Goal: Find specific page/section: Find specific page/section

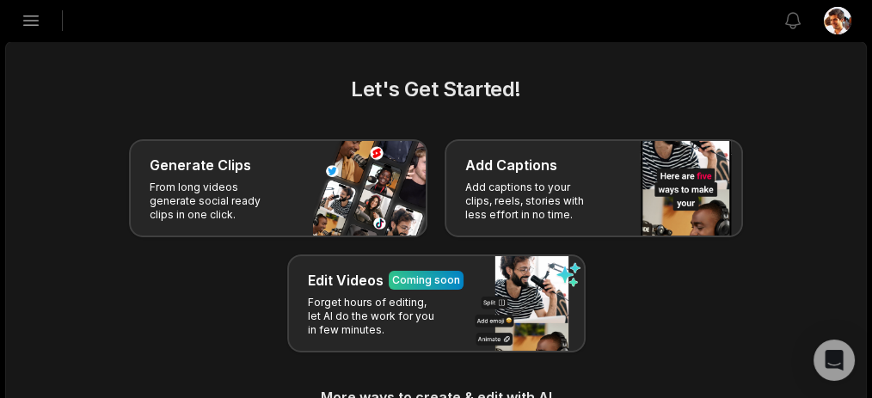
click at [0, 0] on link "Projects" at bounding box center [0, 0] width 0 height 0
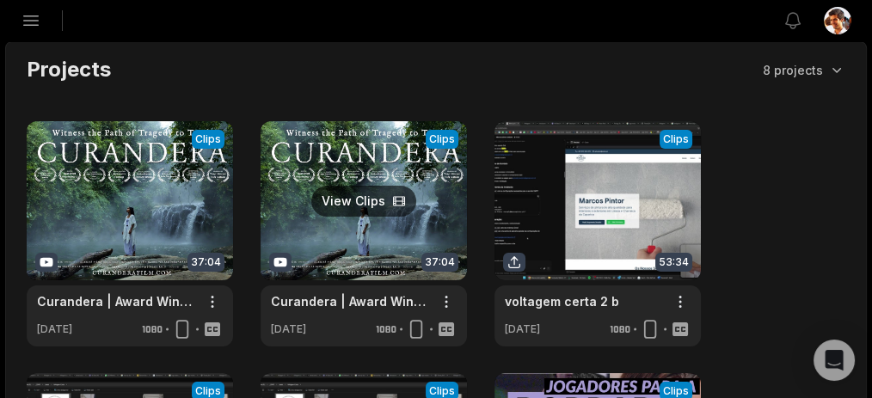
click at [467, 224] on link at bounding box center [364, 233] width 206 height 225
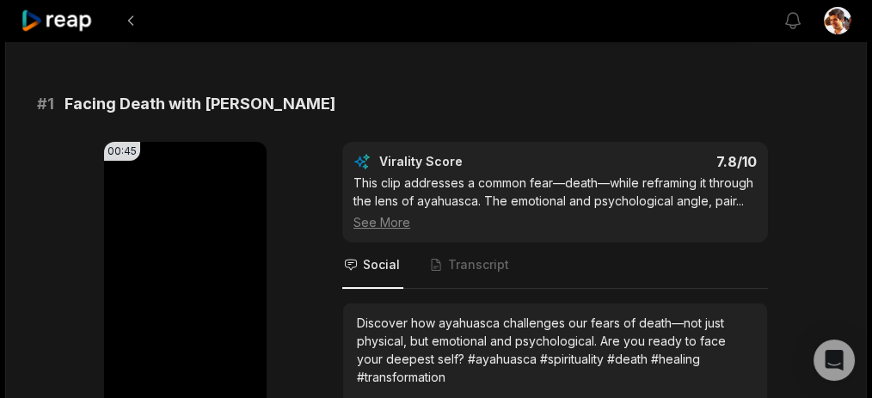
scroll to position [169, 0]
